Goal: Check status: Check status

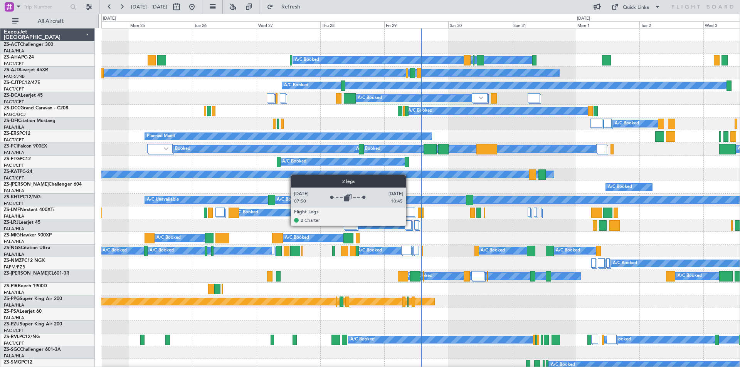
click at [410, 226] on div at bounding box center [408, 225] width 7 height 9
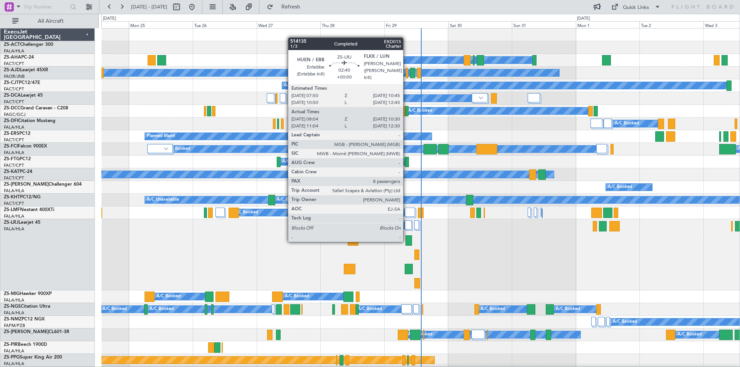
click at [407, 241] on div at bounding box center [409, 241] width 7 height 10
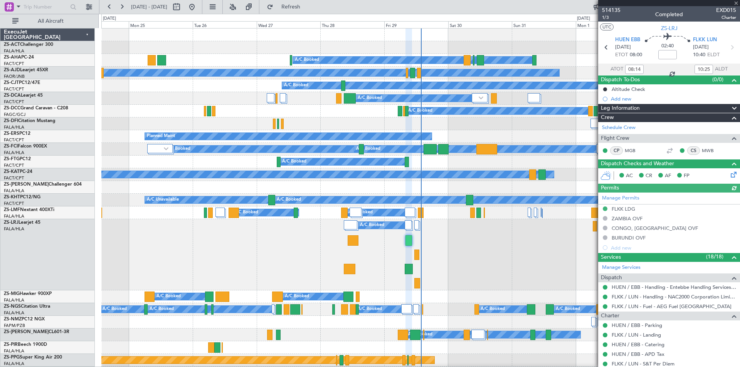
type input "11:14"
type input "12:25"
type input "08:14"
type input "10:25"
click at [611, 9] on span "514135" at bounding box center [611, 10] width 19 height 8
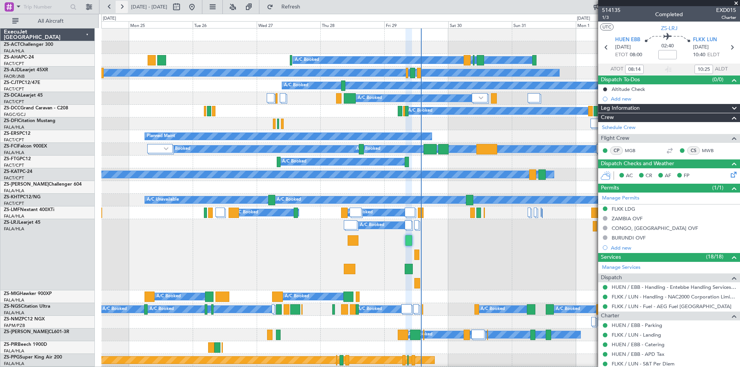
click at [118, 6] on button at bounding box center [122, 7] width 12 height 12
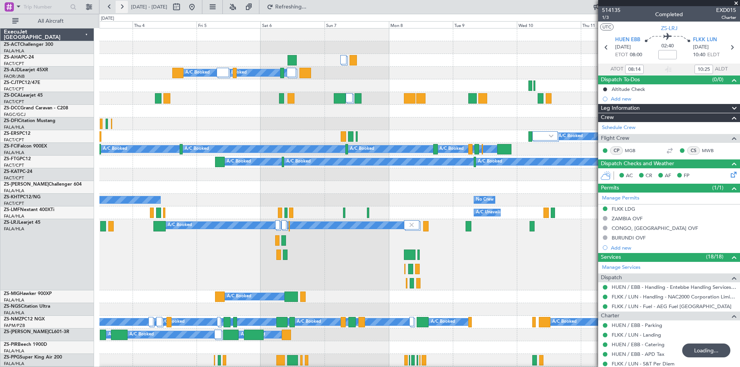
click at [118, 6] on button at bounding box center [122, 7] width 12 height 12
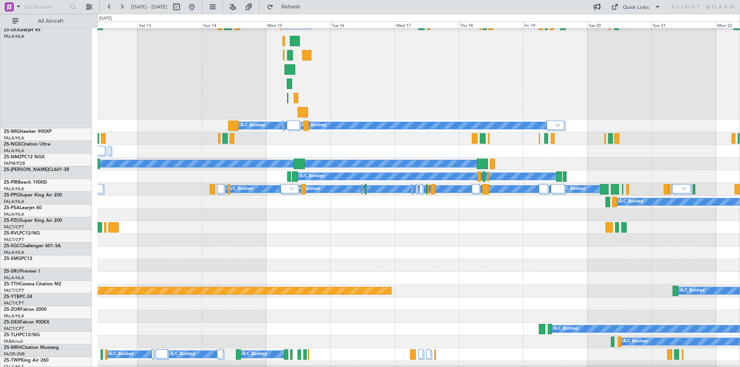
scroll to position [231, 0]
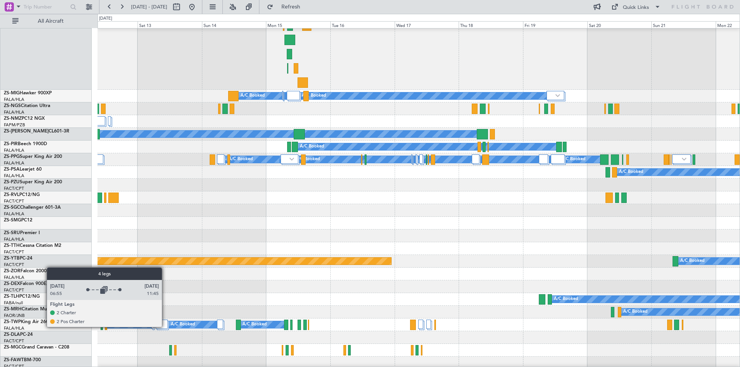
click at [165, 327] on div at bounding box center [162, 324] width 12 height 9
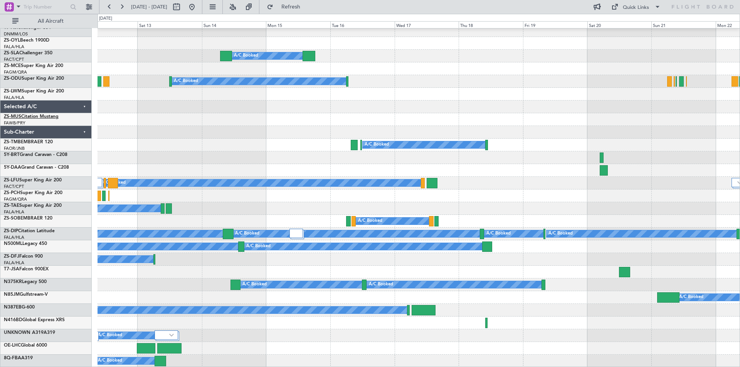
scroll to position [648, 0]
